Goal: Book appointment/travel/reservation

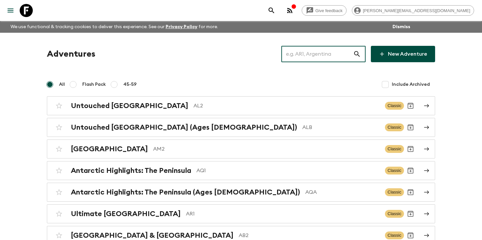
click at [326, 49] on input "text" at bounding box center [317, 54] width 72 height 18
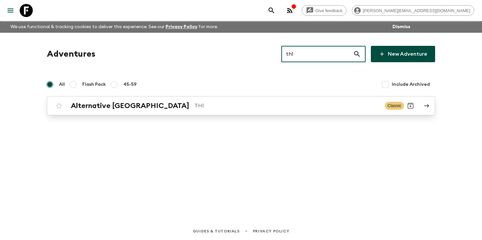
type input "th1"
click at [194, 107] on p "TH1" at bounding box center [286, 106] width 185 height 8
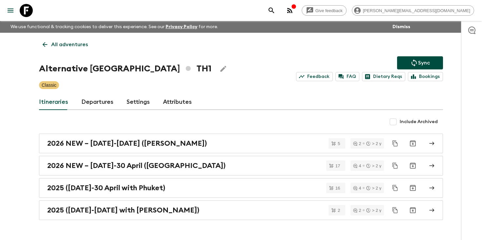
click at [103, 104] on link "Departures" at bounding box center [97, 102] width 32 height 16
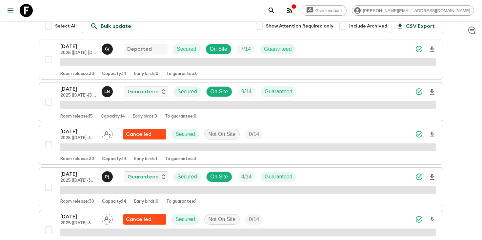
scroll to position [120, 0]
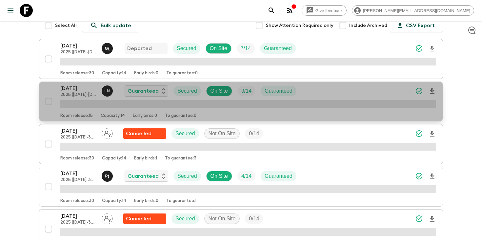
click at [314, 91] on div "[DATE] 2025 ([DATE]-[DATE] with Koh Samui) L N Guaranteed Secured On Site 9 / 1…" at bounding box center [247, 91] width 375 height 13
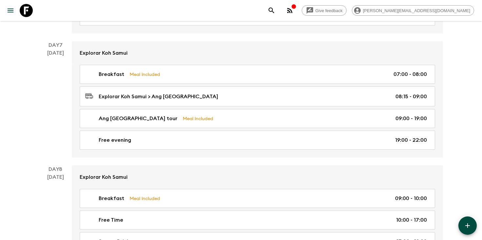
scroll to position [1320, 0]
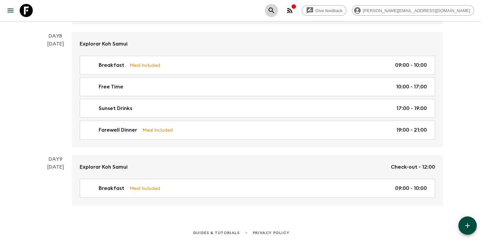
click at [275, 9] on icon "search adventures" at bounding box center [271, 11] width 8 height 8
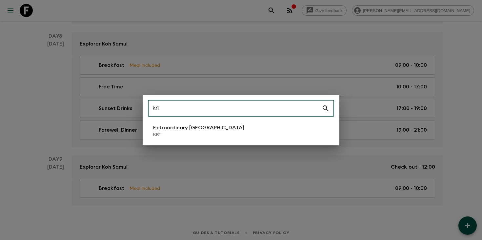
type input "kr1"
click at [231, 134] on li "Extraordinary [GEOGRAPHIC_DATA] KR1" at bounding box center [241, 131] width 186 height 18
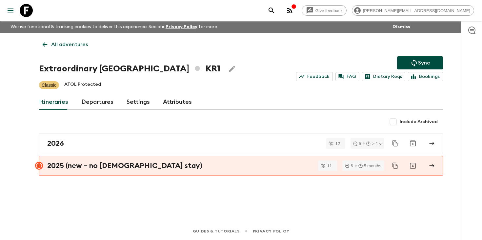
click at [91, 104] on link "Departures" at bounding box center [97, 102] width 32 height 16
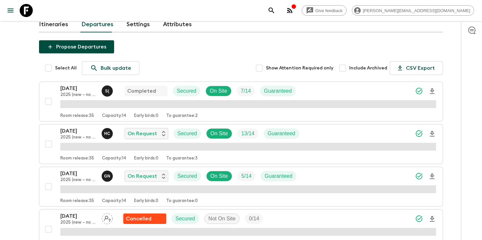
scroll to position [84, 0]
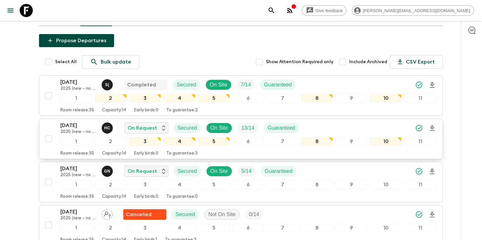
click at [430, 128] on icon "Download Onboarding" at bounding box center [431, 128] width 5 height 6
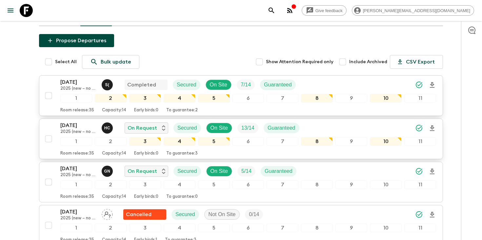
click at [70, 87] on p "2025 (new – no [DEMOGRAPHIC_DATA] stay)" at bounding box center [78, 88] width 36 height 5
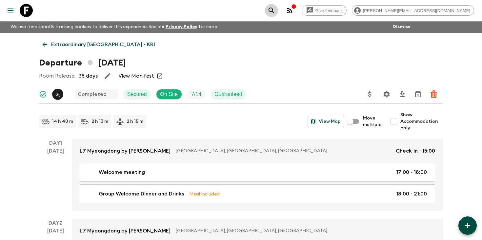
click at [274, 8] on icon "search adventures" at bounding box center [271, 11] width 6 height 6
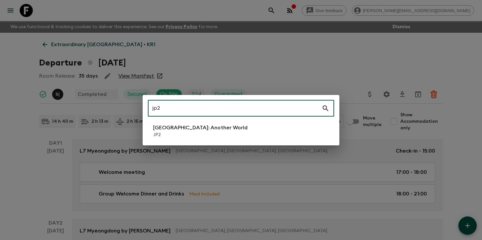
type input "jp2"
click at [257, 130] on li "[GEOGRAPHIC_DATA]: Another World JP2" at bounding box center [241, 131] width 186 height 18
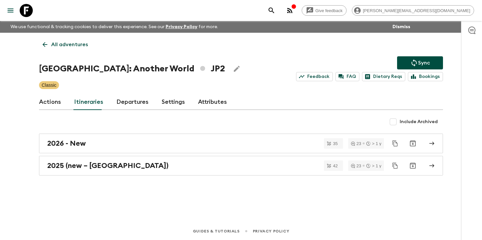
click at [133, 103] on link "Departures" at bounding box center [132, 102] width 32 height 16
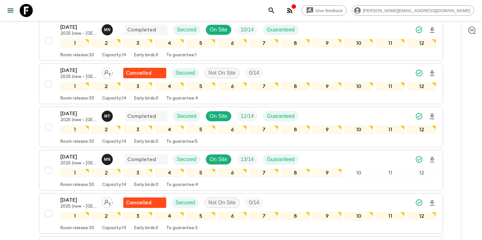
scroll to position [149, 0]
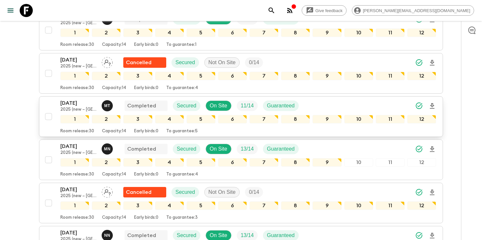
click at [77, 105] on p "[DATE]" at bounding box center [78, 103] width 36 height 8
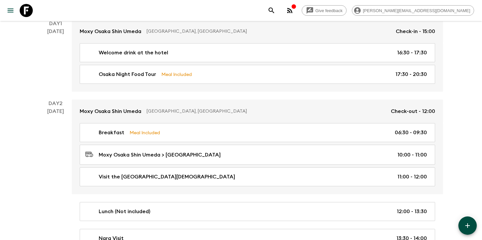
scroll to position [120, 0]
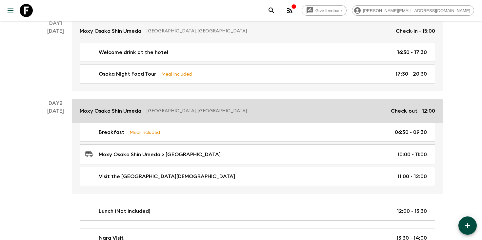
click at [137, 118] on link "Moxy Osaka Shin Umeda [GEOGRAPHIC_DATA], [GEOGRAPHIC_DATA] Check-out - 12:00" at bounding box center [257, 111] width 371 height 24
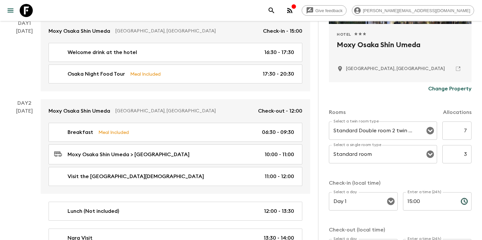
scroll to position [136, 0]
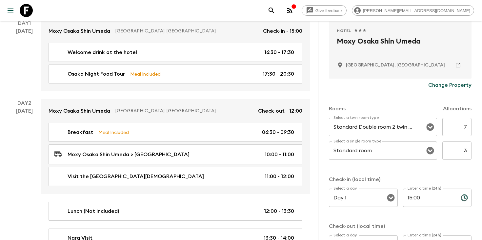
click at [458, 63] on icon at bounding box center [458, 65] width 6 height 6
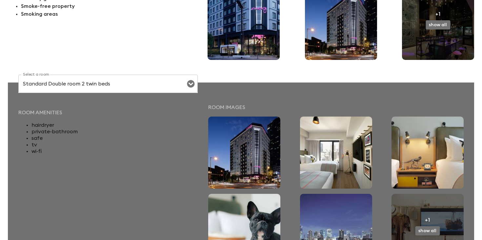
scroll to position [144, 0]
